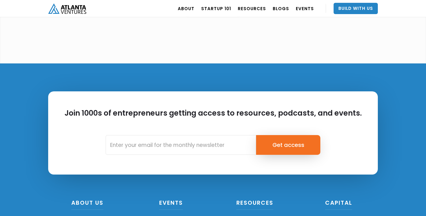
scroll to position [1538, 0]
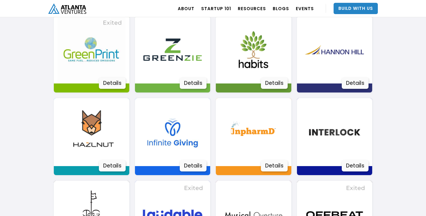
scroll to position [662, 0]
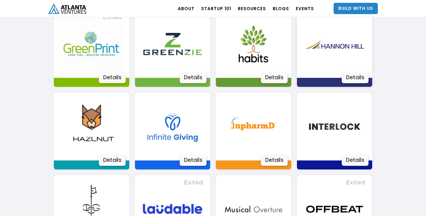
click at [353, 80] on div "Details" at bounding box center [355, 77] width 27 height 11
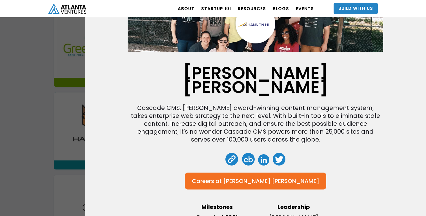
scroll to position [41, 0]
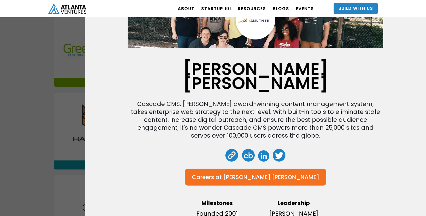
click at [40, 86] on div "[PERSON_NAME] [PERSON_NAME] Cascade CMS, [PERSON_NAME] award-winning content ma…" at bounding box center [213, 108] width 426 height 216
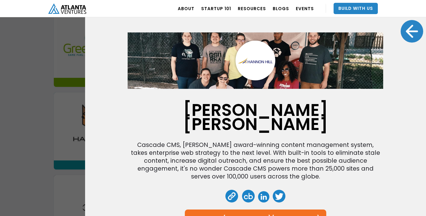
click at [414, 39] on div at bounding box center [411, 31] width 23 height 23
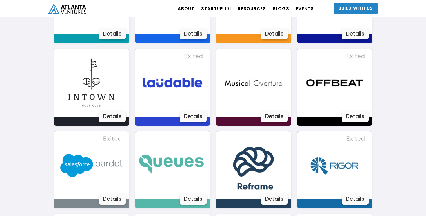
scroll to position [788, 0]
